Goal: Check status: Check status

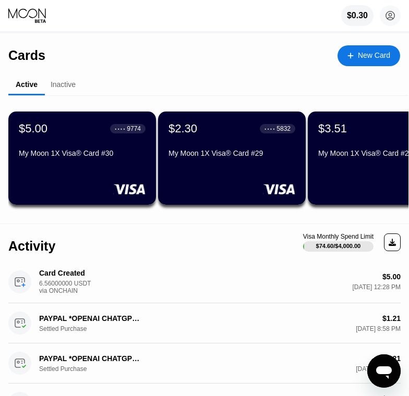
click at [77, 174] on div "$5.00 ● ● ● ● 9774 My Moon 1X Visa® Card #30" at bounding box center [82, 158] width 148 height 93
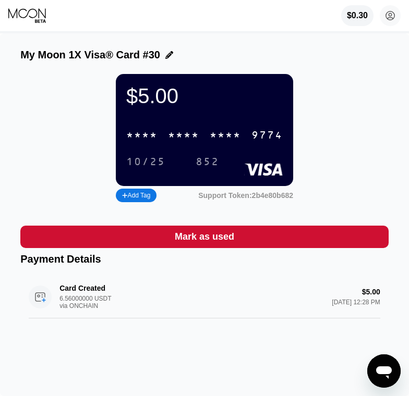
click at [192, 139] on div "* * * *" at bounding box center [183, 136] width 31 height 12
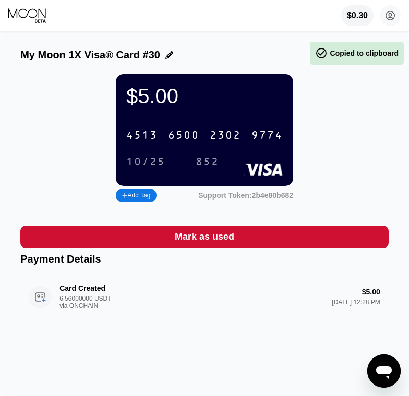
click at [192, 139] on div "6500" at bounding box center [183, 136] width 31 height 12
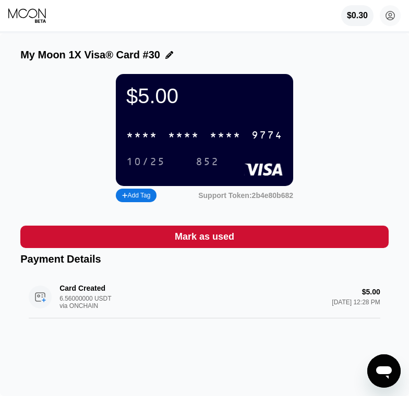
click at [145, 168] on div "10/25" at bounding box center [145, 162] width 39 height 12
click at [144, 168] on div "10/25" at bounding box center [145, 162] width 39 height 12
click at [209, 168] on div "852" at bounding box center [206, 162] width 23 height 12
